Goal: Complete application form

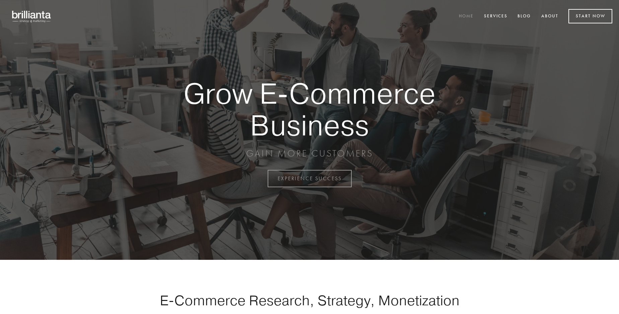
scroll to position [1755, 0]
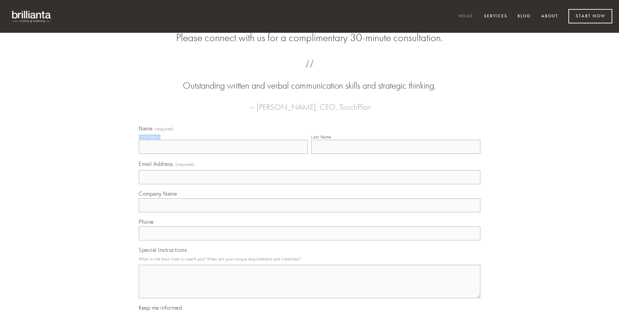
type input "[PERSON_NAME]"
click at [395, 154] on input "Last Name" at bounding box center [395, 147] width 169 height 14
type input "[PERSON_NAME]"
click at [309, 184] on input "Email Address (required)" at bounding box center [309, 177] width 341 height 14
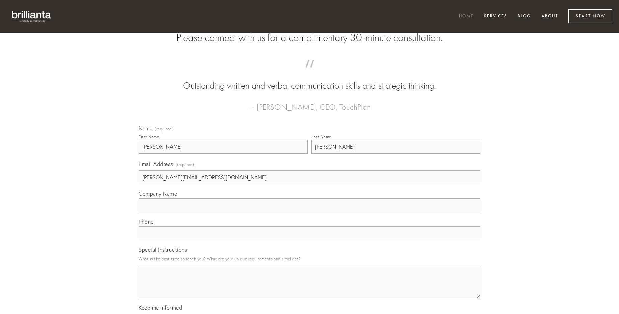
type input "[PERSON_NAME][EMAIL_ADDRESS][DOMAIN_NAME]"
click at [309, 213] on input "Company Name" at bounding box center [309, 206] width 341 height 14
type input "demo"
click at [309, 241] on input "text" at bounding box center [309, 234] width 341 height 14
click at [309, 288] on textarea "Special Instructions" at bounding box center [309, 281] width 341 height 33
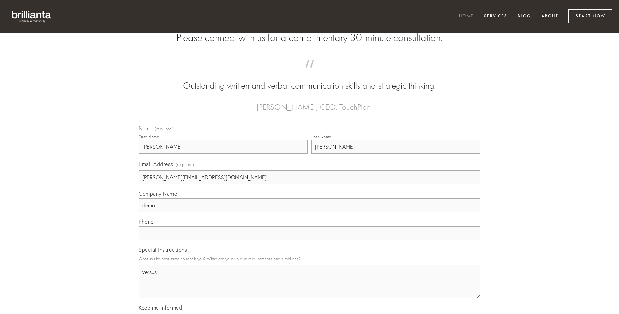
type textarea "versus"
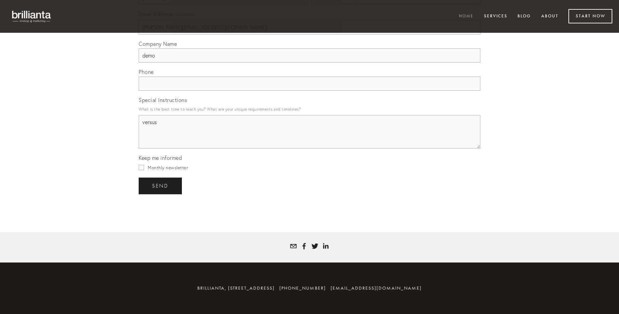
click at [161, 186] on span "send" at bounding box center [160, 186] width 16 height 6
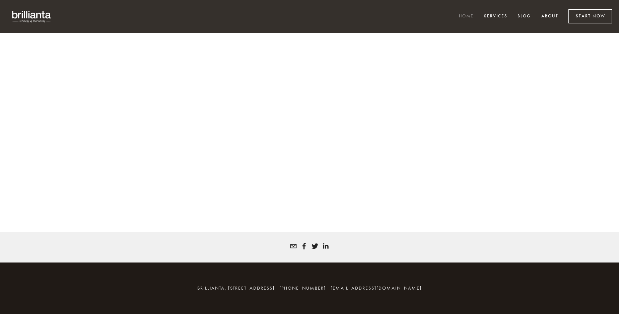
scroll to position [1746, 0]
